Goal: Information Seeking & Learning: Learn about a topic

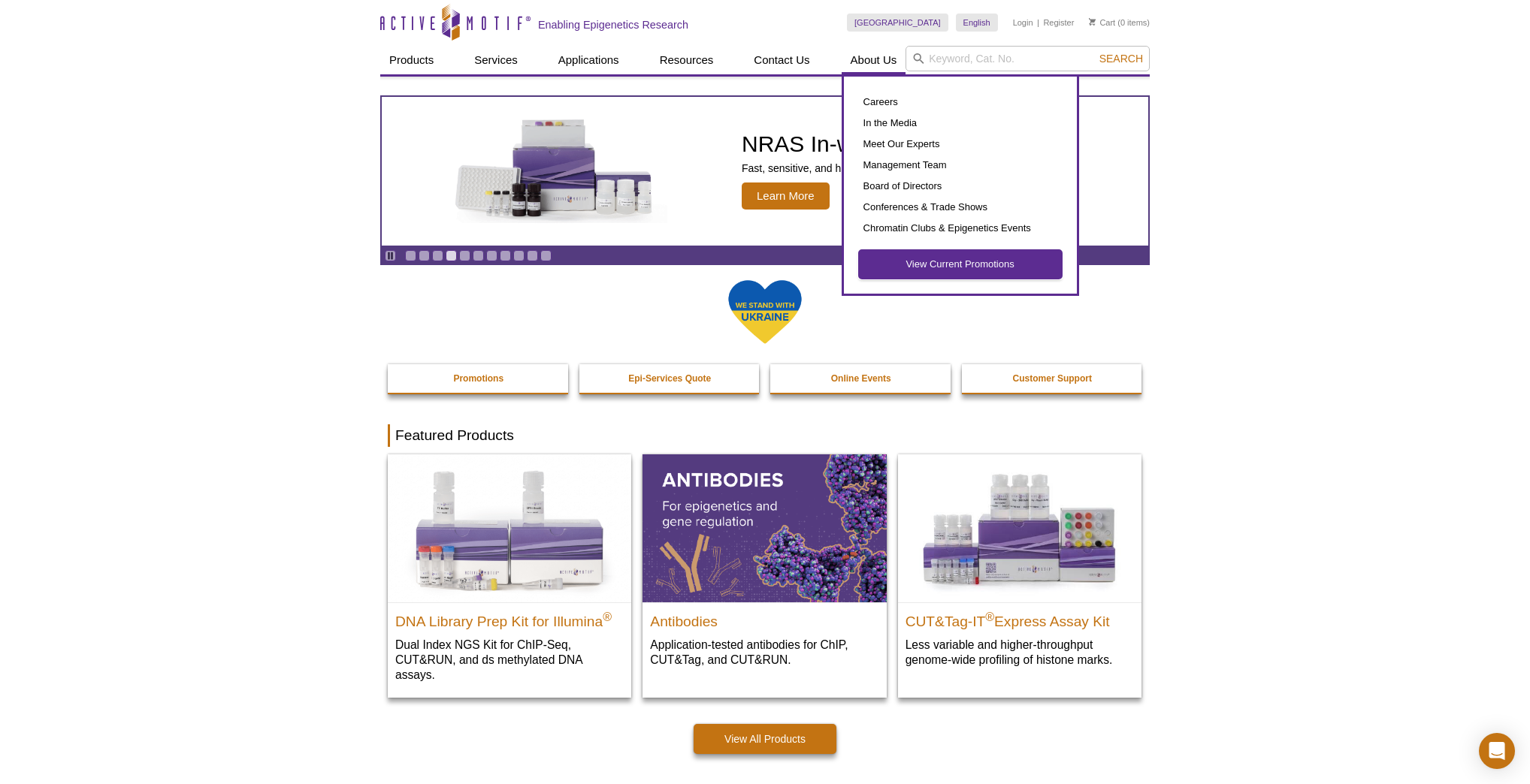
click at [875, 263] on link "View Current Promotions" at bounding box center [961, 264] width 203 height 28
click at [1020, 263] on link "View Current Promotions" at bounding box center [961, 264] width 203 height 28
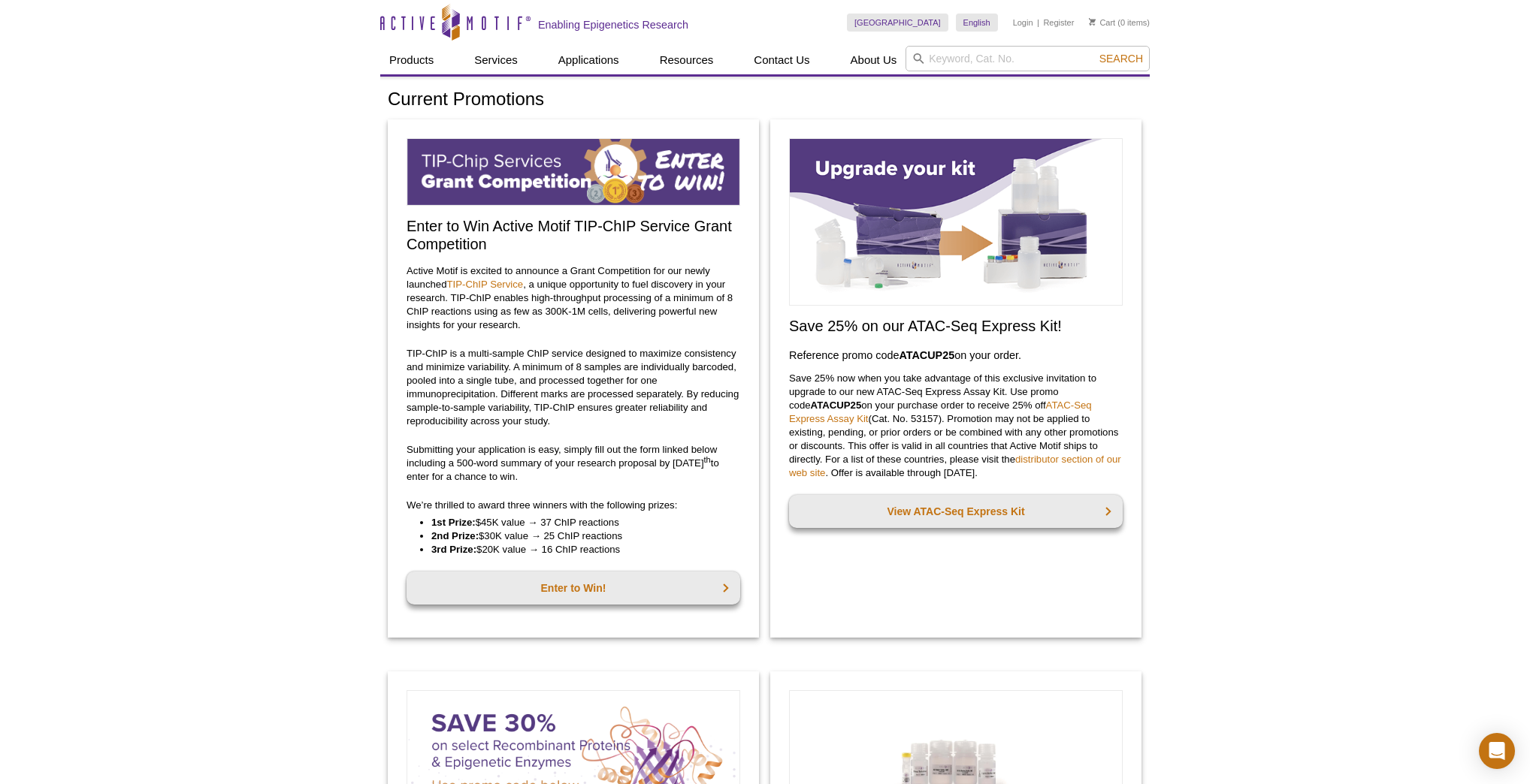
drag, startPoint x: 927, startPoint y: 474, endPoint x: 989, endPoint y: 469, distance: 62.2
click at [989, 469] on p "Save 25% now when you take advantage of this exclusive invitation to upgrade to…" at bounding box center [955, 426] width 333 height 108
drag, startPoint x: 827, startPoint y: 325, endPoint x: 939, endPoint y: 326, distance: 112.0
click at [939, 326] on h2 "Save 25% on our ATAC-Seq Express Kit!" at bounding box center [955, 326] width 333 height 18
